Goal: Task Accomplishment & Management: Use online tool/utility

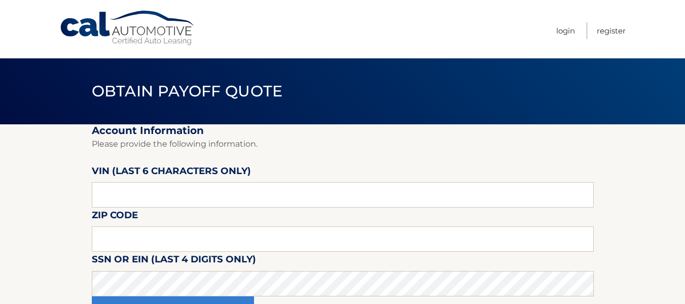
scroll to position [51, 0]
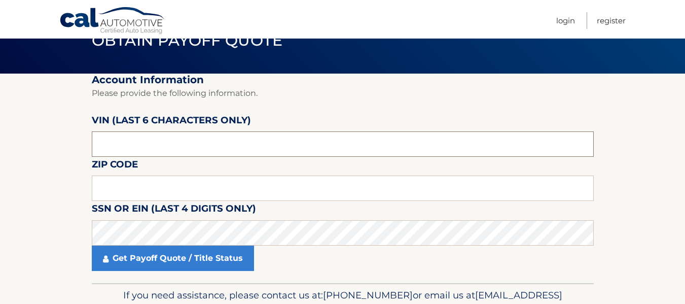
click at [147, 146] on input "text" at bounding box center [343, 143] width 502 height 25
drag, startPoint x: 126, startPoint y: 138, endPoint x: 95, endPoint y: 140, distance: 31.0
click at [95, 140] on input "text" at bounding box center [343, 143] width 502 height 25
click at [131, 187] on input "text" at bounding box center [343, 187] width 502 height 25
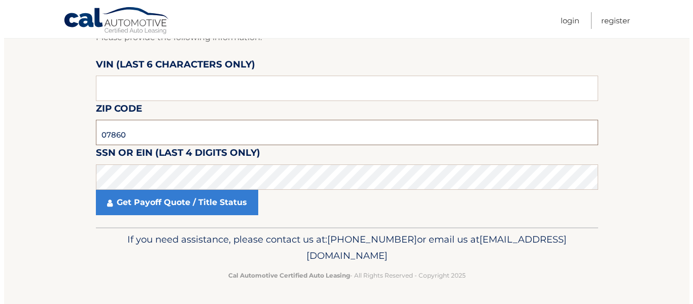
scroll to position [107, 0]
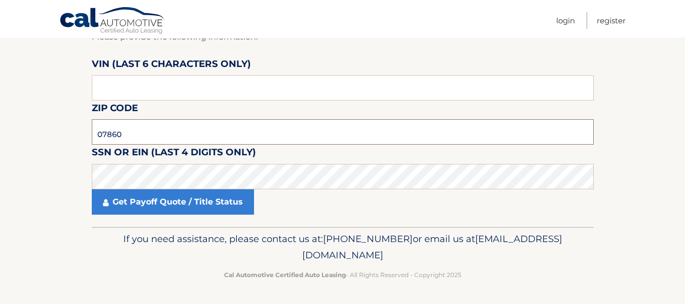
type input "07860"
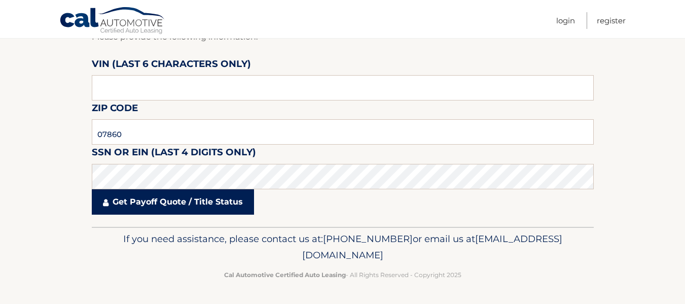
click at [148, 202] on link "Get Payoff Quote / Title Status" at bounding box center [173, 201] width 162 height 25
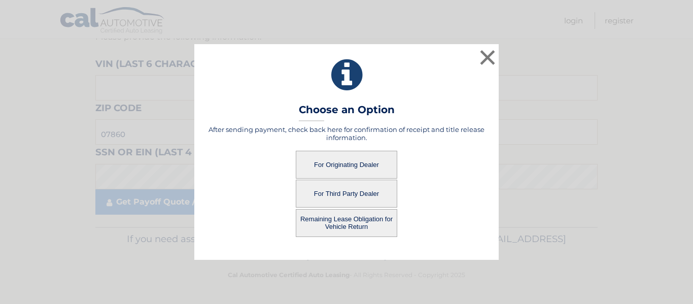
click at [350, 158] on button "For Originating Dealer" at bounding box center [346, 165] width 101 height 28
click at [340, 166] on button "For Originating Dealer" at bounding box center [346, 165] width 101 height 28
